Goal: Find specific page/section: Find specific page/section

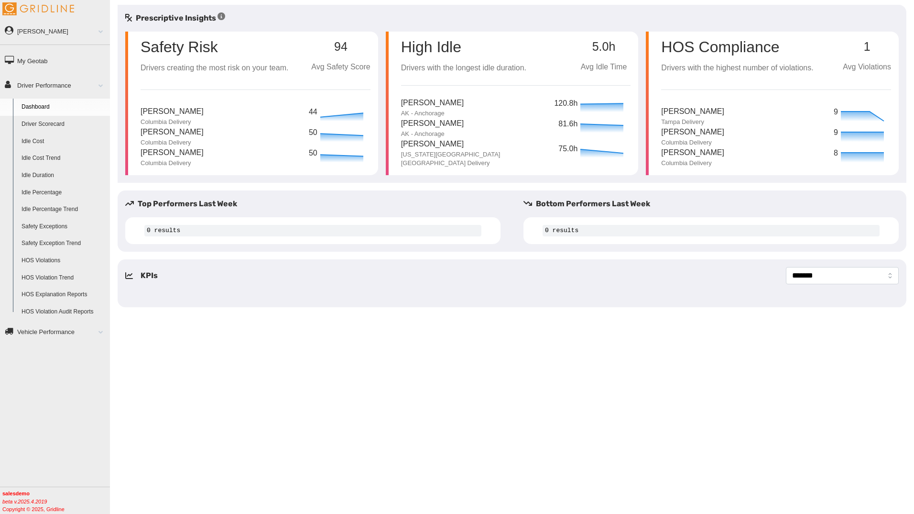
click at [53, 123] on link "Driver Scorecard" at bounding box center [63, 124] width 93 height 17
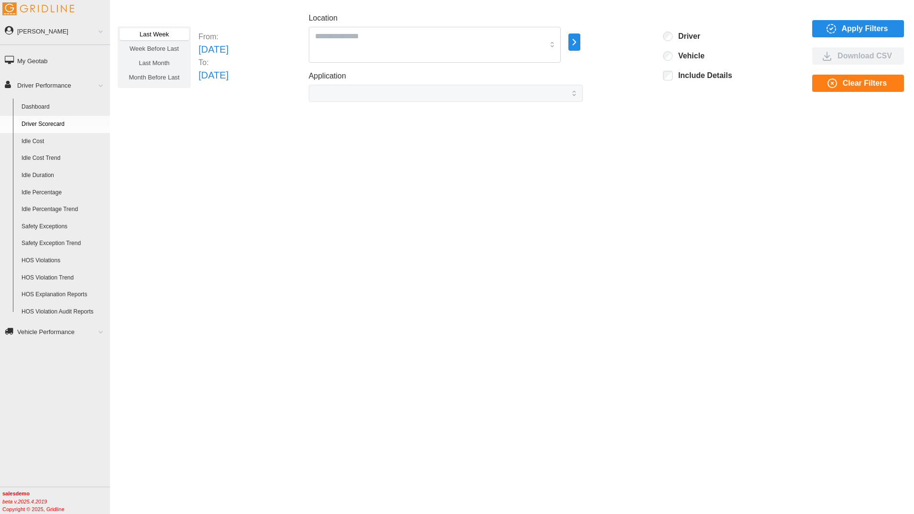
click at [863, 32] on span "Apply Filters" at bounding box center [865, 29] width 46 height 16
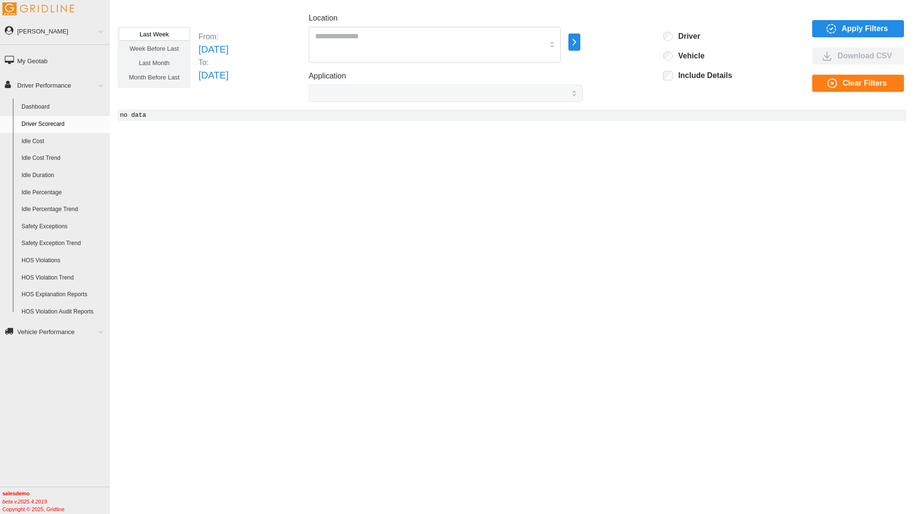
click at [38, 107] on link "Dashboard" at bounding box center [63, 107] width 93 height 17
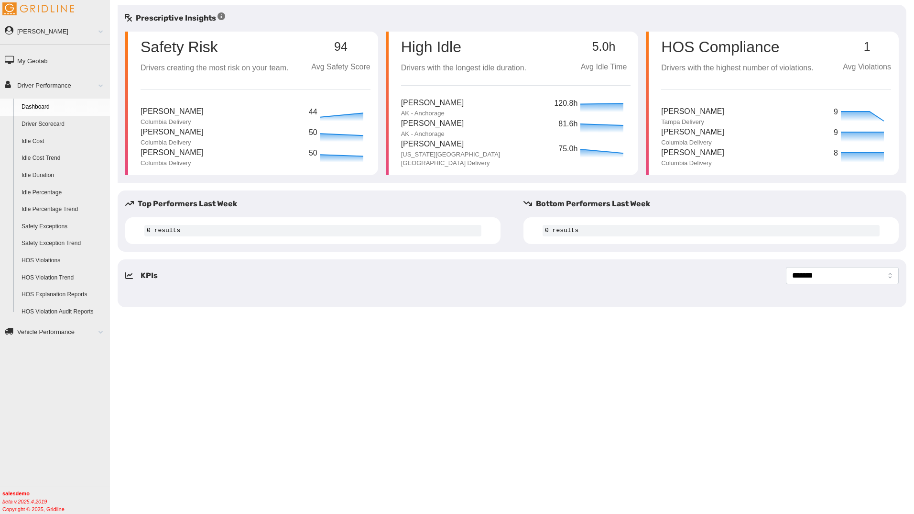
click at [84, 122] on link "Driver Scorecard" at bounding box center [63, 124] width 93 height 17
